Goal: Transaction & Acquisition: Subscribe to service/newsletter

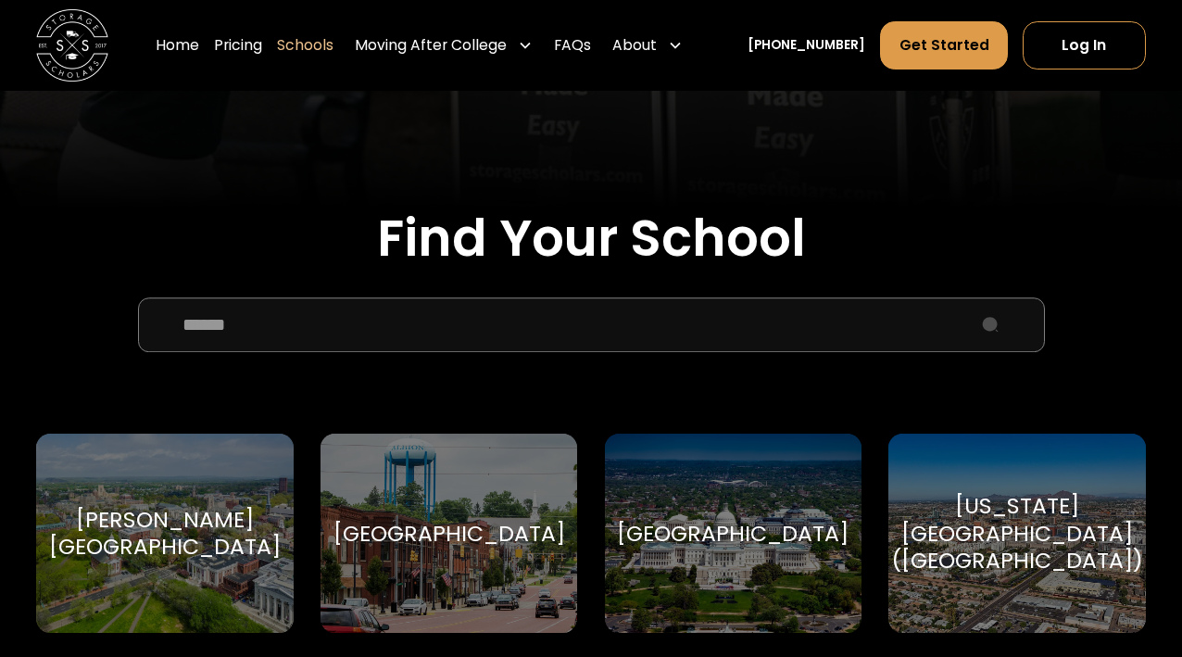
scroll to position [484, 0]
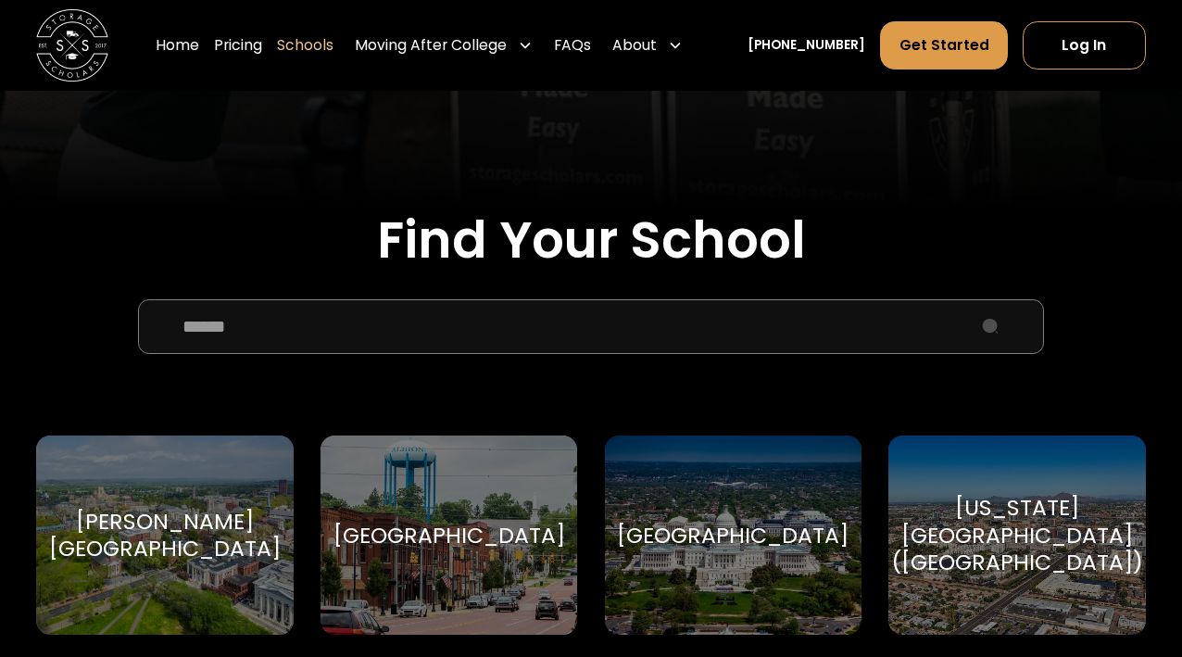
click at [288, 338] on input "School Select Form" at bounding box center [591, 326] width 907 height 55
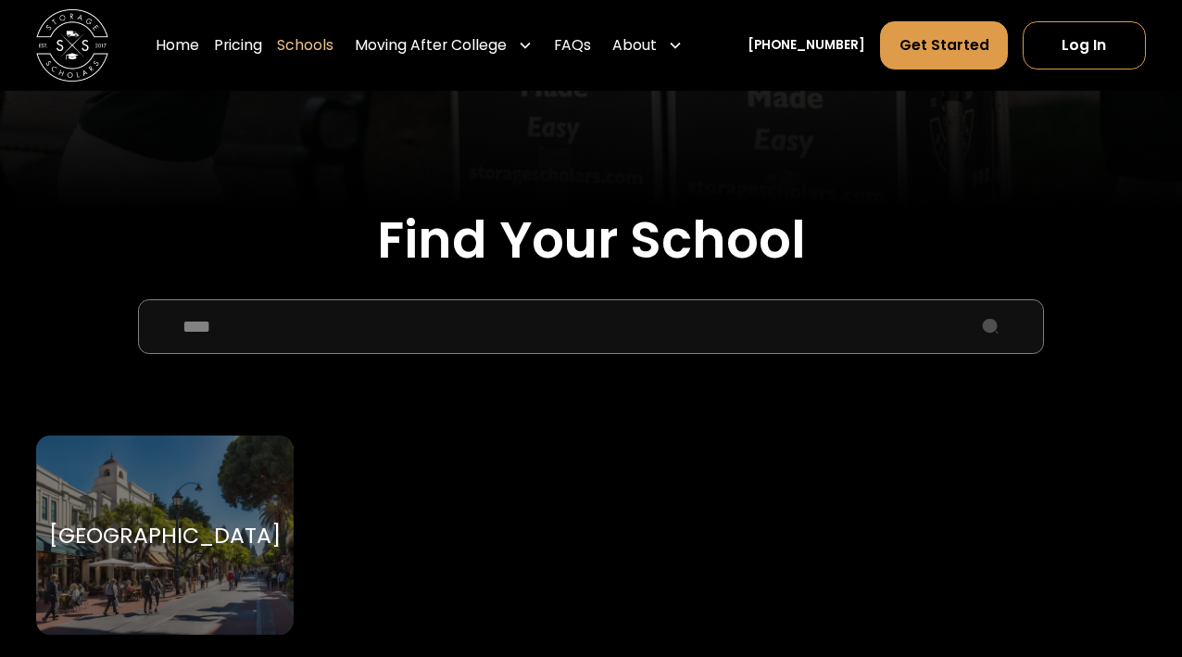
type input "****"
click at [181, 525] on div "[GEOGRAPHIC_DATA]" at bounding box center [165, 535] width 232 height 27
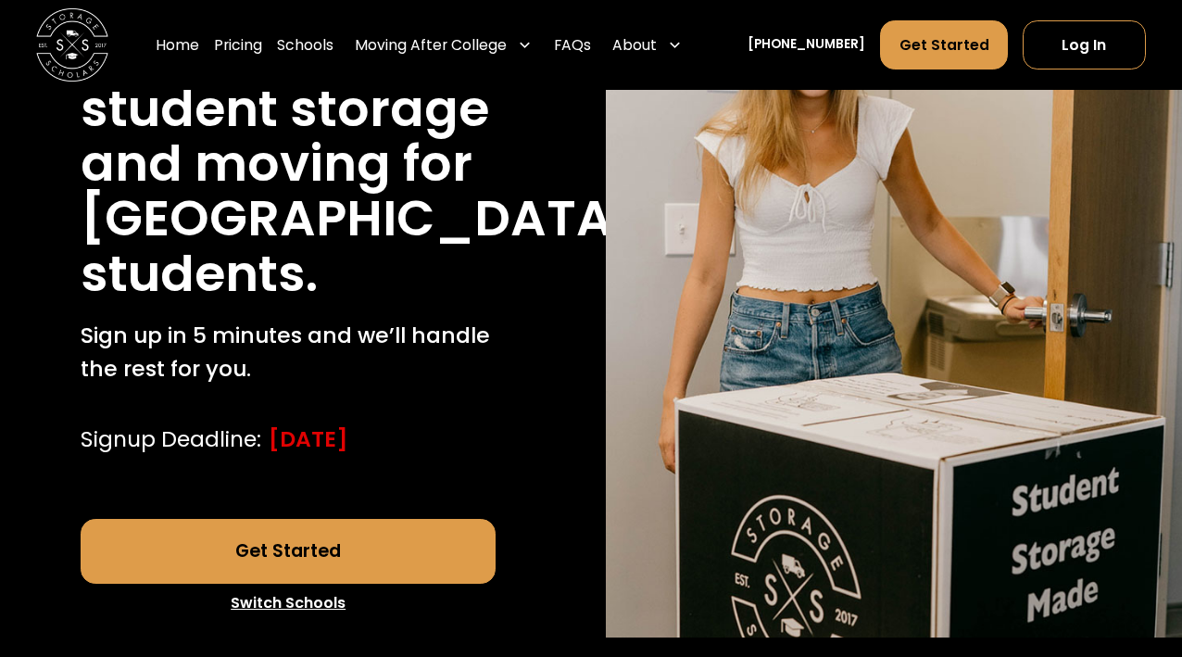
scroll to position [317, 0]
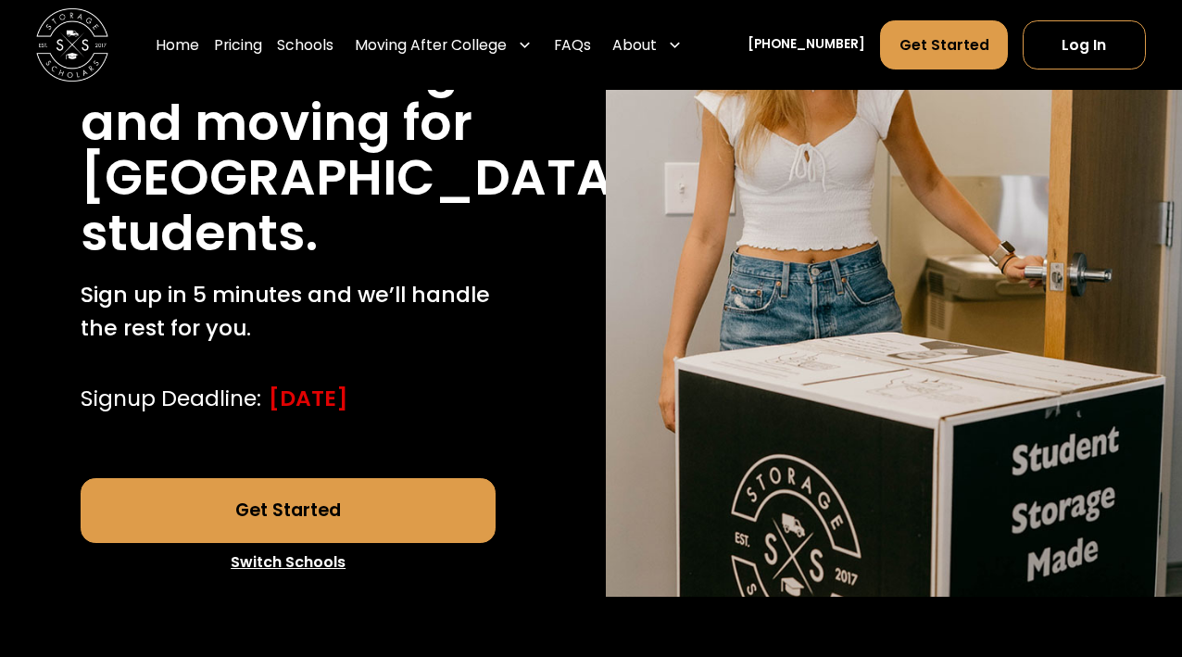
click at [284, 543] on link "Get Started" at bounding box center [288, 510] width 415 height 65
